Goal: Find specific page/section: Find specific page/section

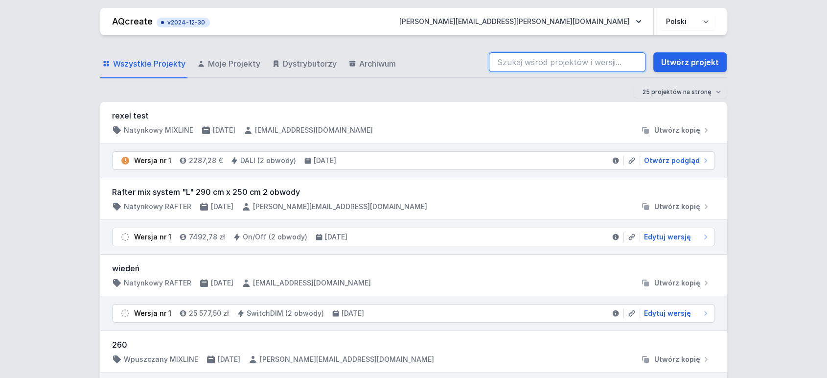
click at [520, 67] on input "search" at bounding box center [567, 62] width 157 height 20
paste input "70201-M927-25751-12"
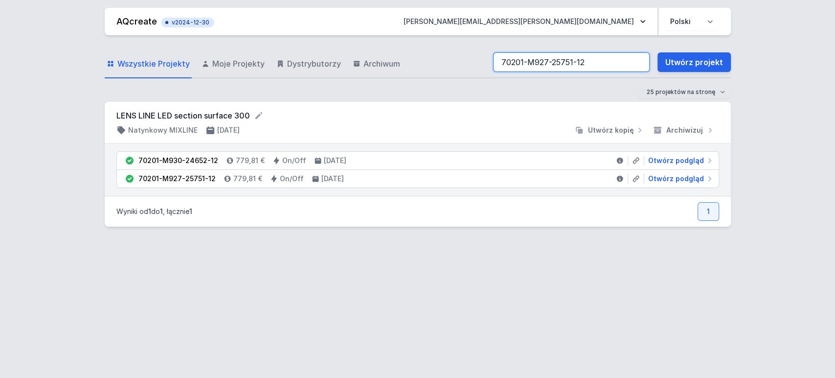
type input "70201-M927-25751-12"
click at [660, 178] on span "Otwórz podgląd" at bounding box center [676, 179] width 56 height 10
select select "2700"
select select "2"
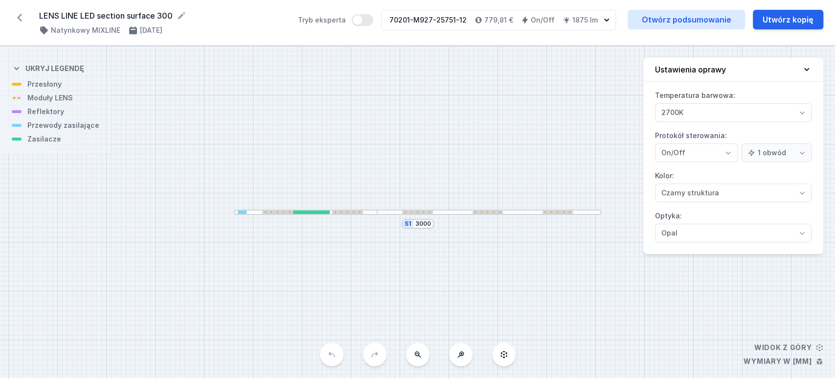
click at [447, 212] on div at bounding box center [489, 211] width 224 height 5
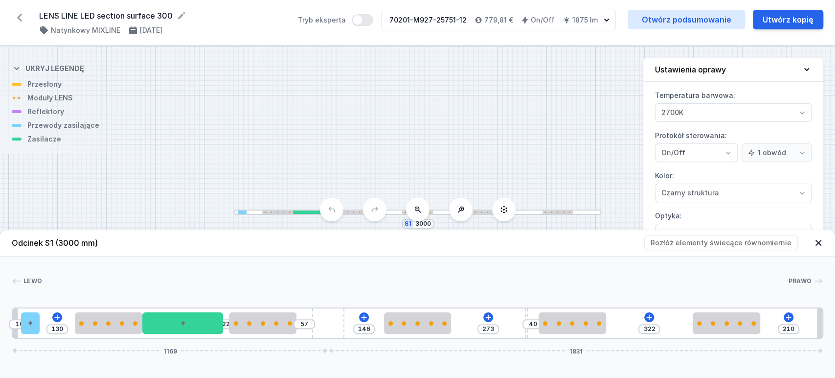
drag, startPoint x: 33, startPoint y: 321, endPoint x: 403, endPoint y: 311, distance: 369.4
click at [403, 311] on div "10 130 22 57 146 273 40 322 210 1169 1831" at bounding box center [417, 322] width 811 height 31
drag, startPoint x: 400, startPoint y: 324, endPoint x: 459, endPoint y: 329, distance: 59.9
click at [459, 329] on div "10 130 22 57 146 273 40 322 210 1169 1831" at bounding box center [417, 322] width 811 height 31
drag, startPoint x: 425, startPoint y: 329, endPoint x: 396, endPoint y: 330, distance: 29.4
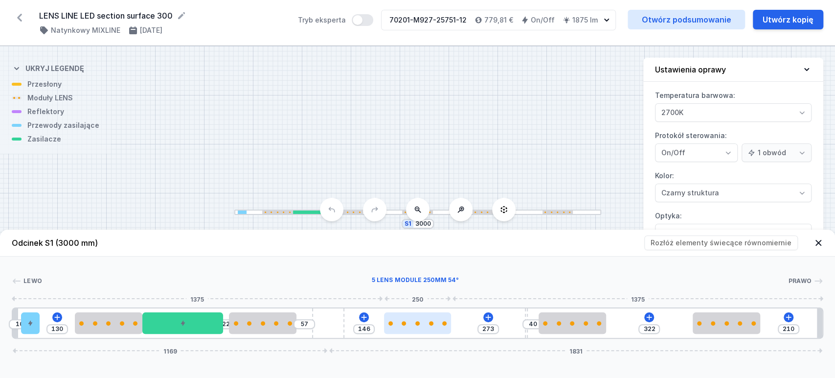
click at [397, 330] on div at bounding box center [417, 323] width 67 height 22
click at [359, 99] on div "S1 3000" at bounding box center [417, 212] width 835 height 332
